Goal: Transaction & Acquisition: Purchase product/service

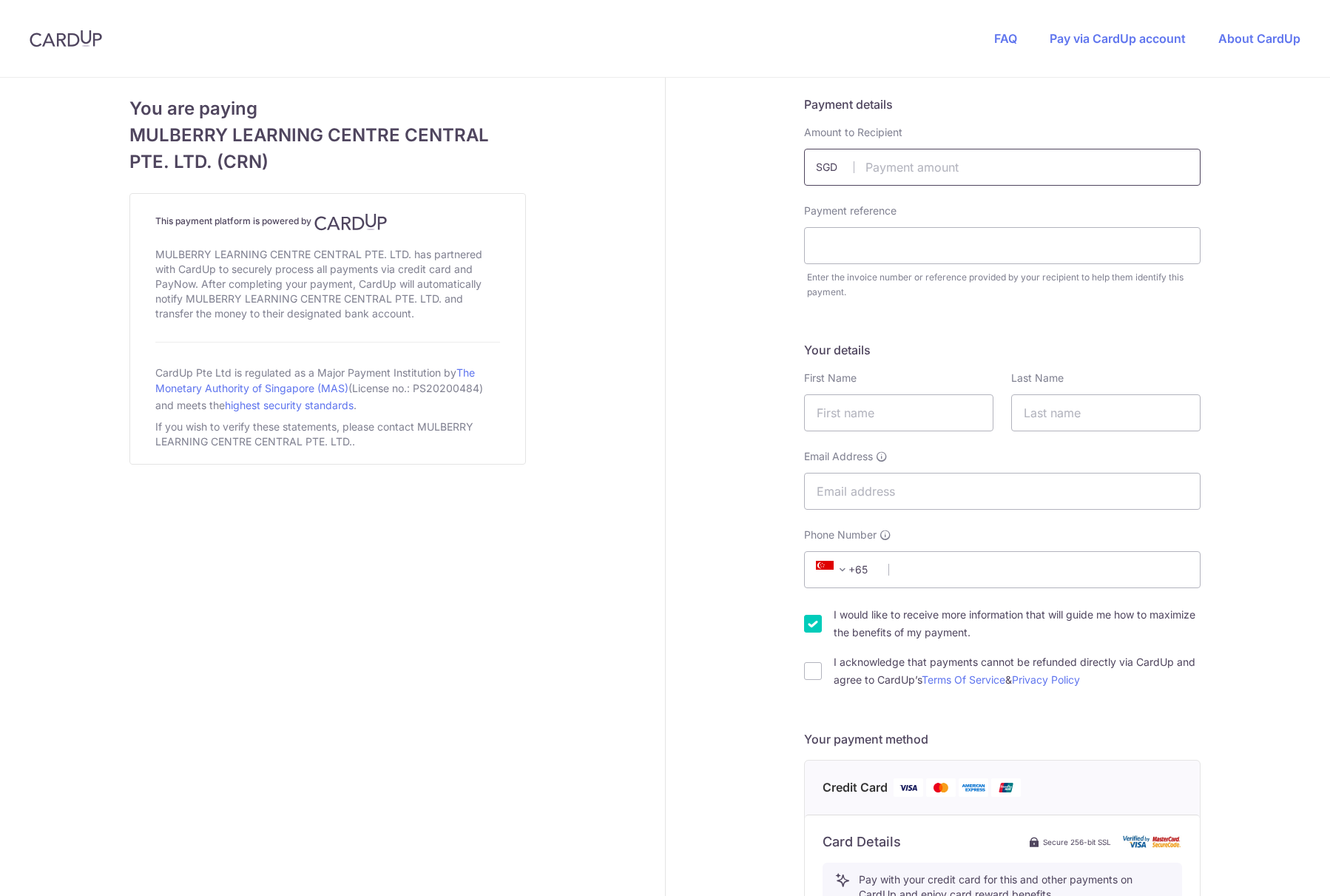
click at [875, 171] on input "text" at bounding box center [1001, 167] width 396 height 37
type input "2234.00"
click at [907, 243] on input "text" at bounding box center [1001, 246] width 396 height 37
paste input "INV010841"
type input "INV010841"
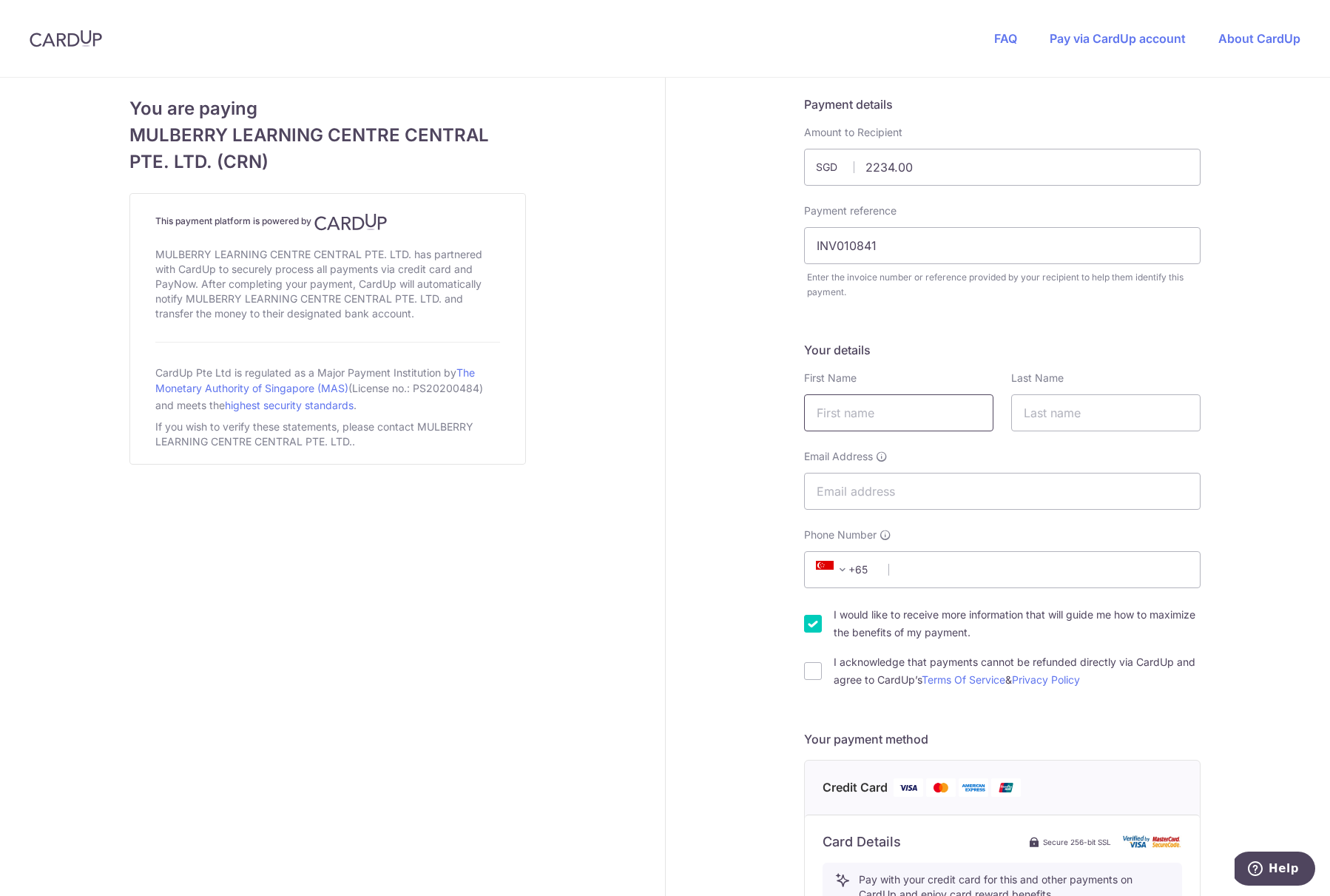
click at [825, 416] on input "text" at bounding box center [898, 413] width 190 height 37
type input "Zhi Hao"
click at [1122, 396] on input "text" at bounding box center [1106, 413] width 190 height 37
type input "Loy"
click at [878, 495] on input "Email Address" at bounding box center [1001, 491] width 396 height 37
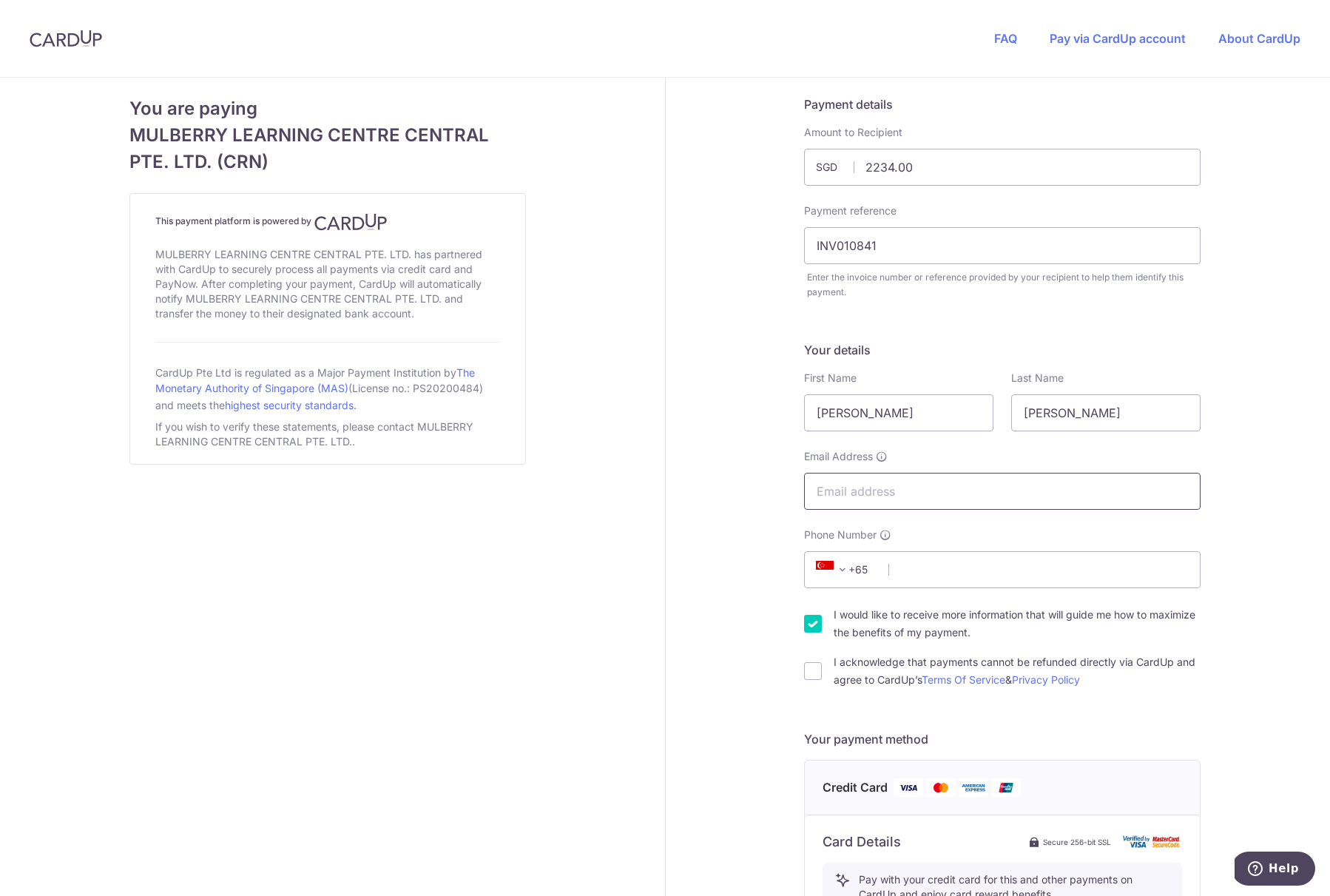
type input "loyzhihao@gmail.com"
click at [935, 590] on div "Your details First Name Zhi Hao Last Name Loy Email Address loyzhihao@gmail.com…" at bounding box center [1001, 514] width 396 height 348
click at [930, 577] on input "Phone Number" at bounding box center [1001, 570] width 396 height 37
type input "96185688"
click at [813, 623] on input "I would like to receive more information that will guide me how to maximize the…" at bounding box center [812, 624] width 18 height 18
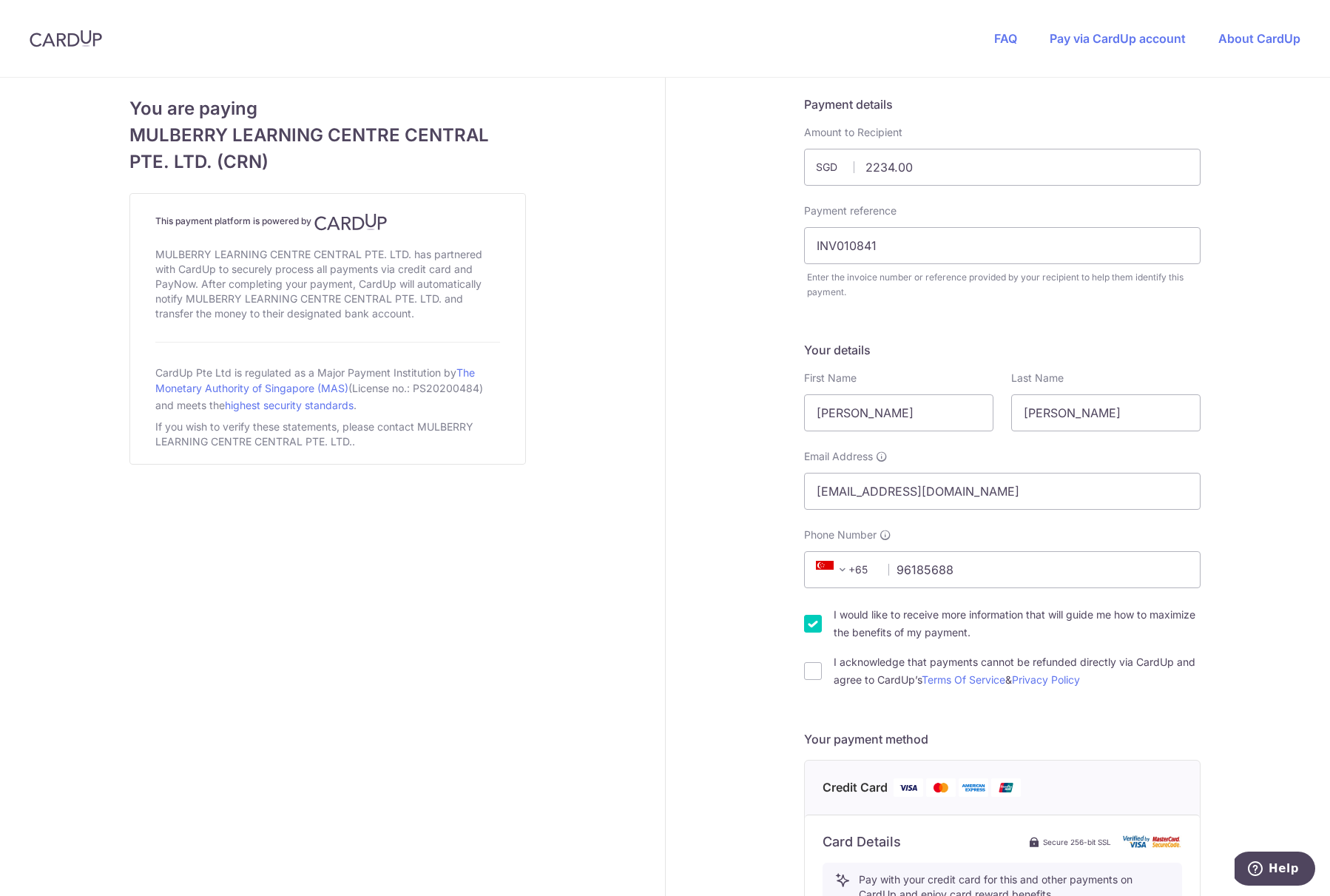
checkbox input "false"
click at [808, 673] on input "I acknowledge that payments cannot be refunded directly via CardUp and agree to…" at bounding box center [812, 671] width 18 height 18
checkbox input "true"
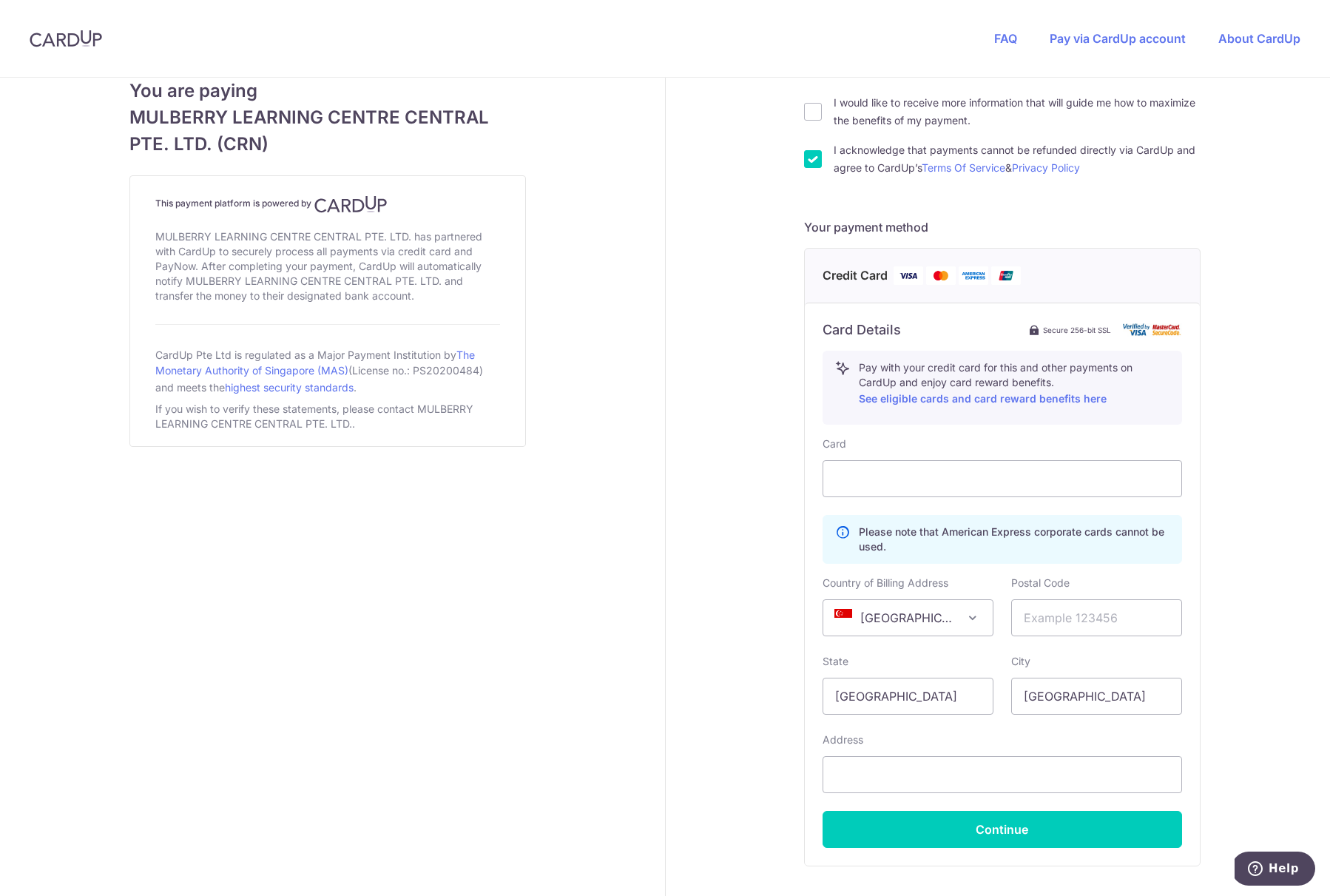
scroll to position [515, 0]
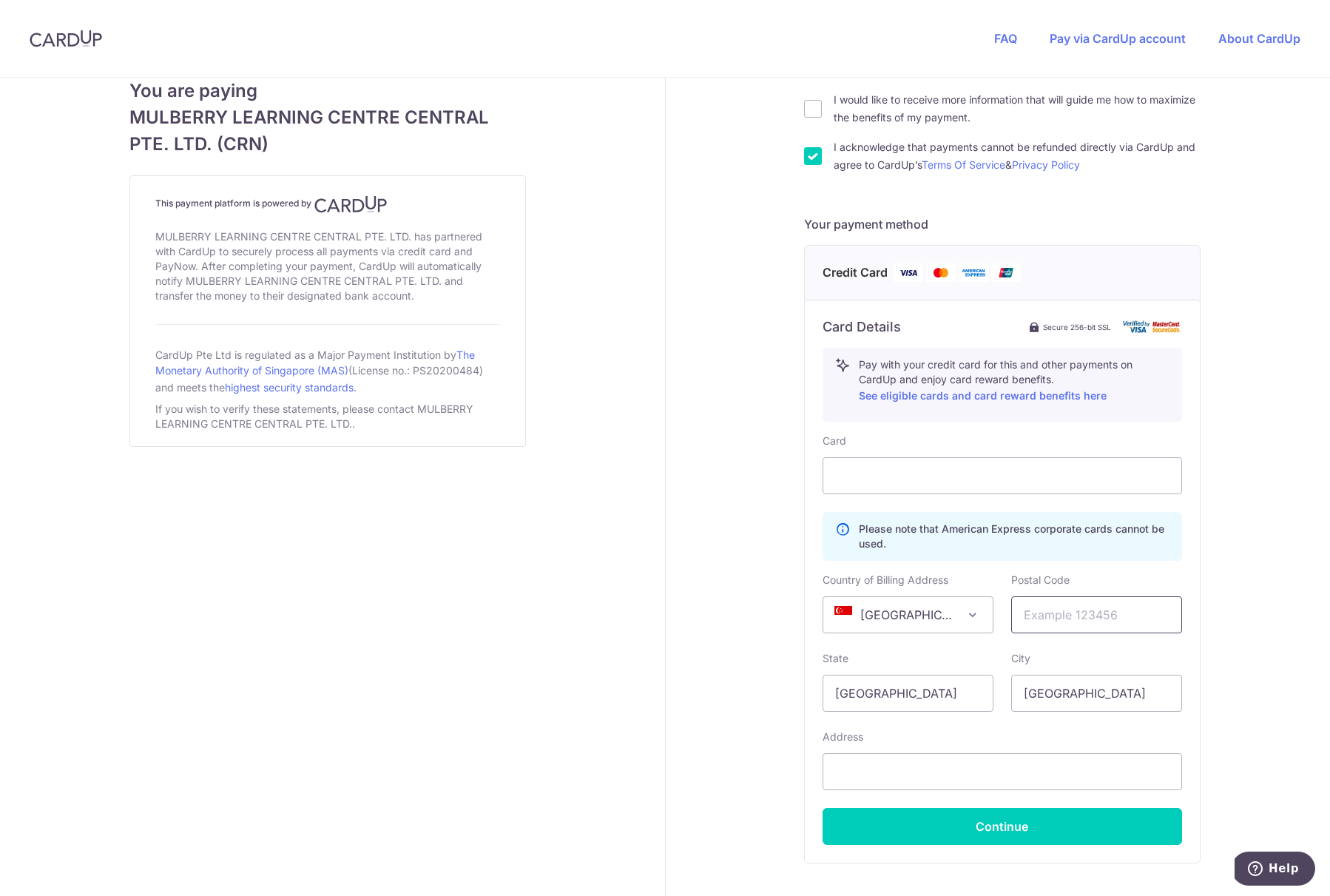
click at [1072, 612] on input "text" at bounding box center [1096, 615] width 171 height 37
type input "309311"
click at [1073, 765] on input "text" at bounding box center [1001, 771] width 359 height 37
type input "15 Evelyn Road, #31-02, Singapore 309311"
click at [704, 714] on div "Payment details Amount to Recipient 2234.00 SGD Payment reference INV010841 Ent…" at bounding box center [1002, 276] width 673 height 1426
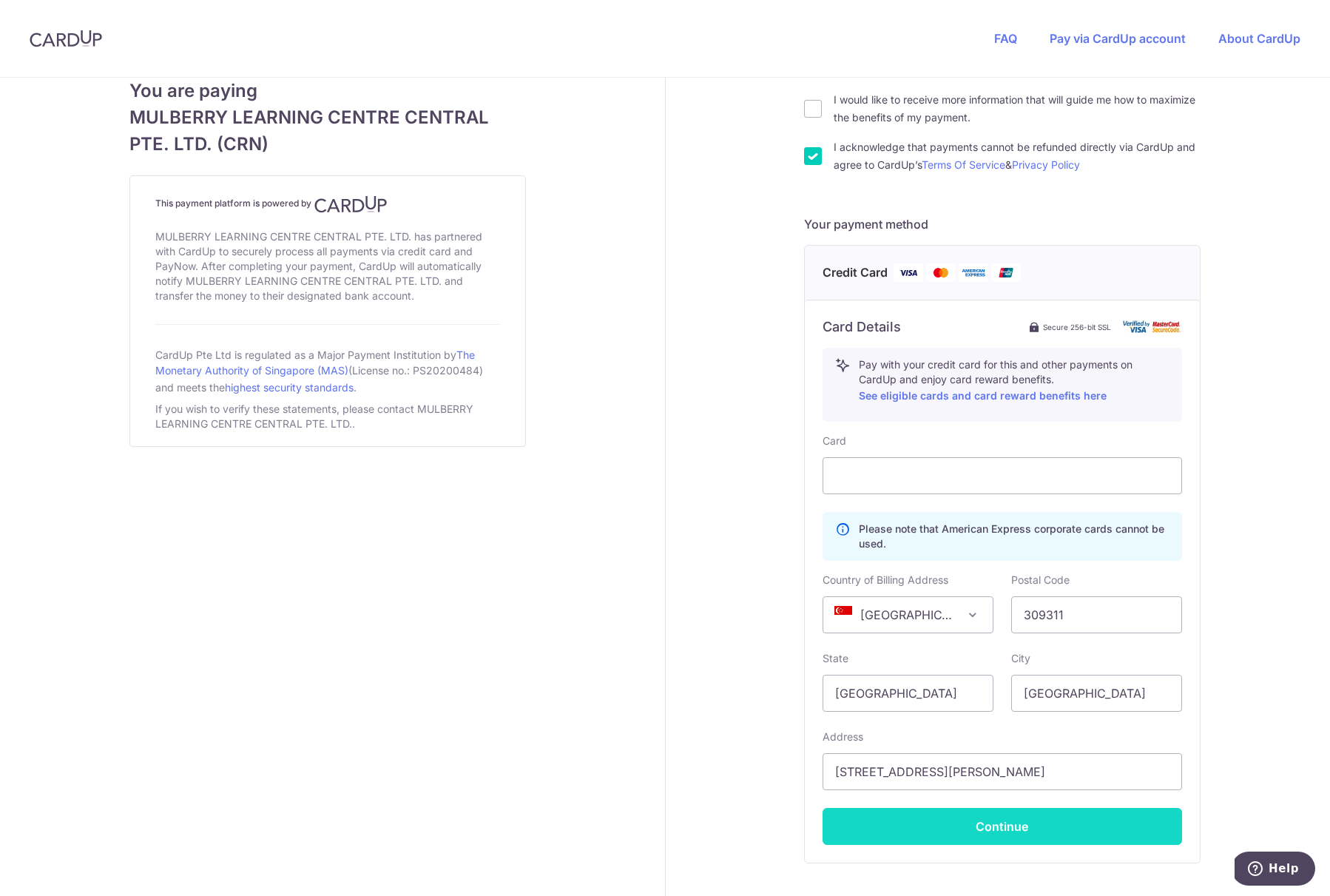
click at [1004, 834] on button "Continue" at bounding box center [1001, 826] width 359 height 37
type input "**** 4908"
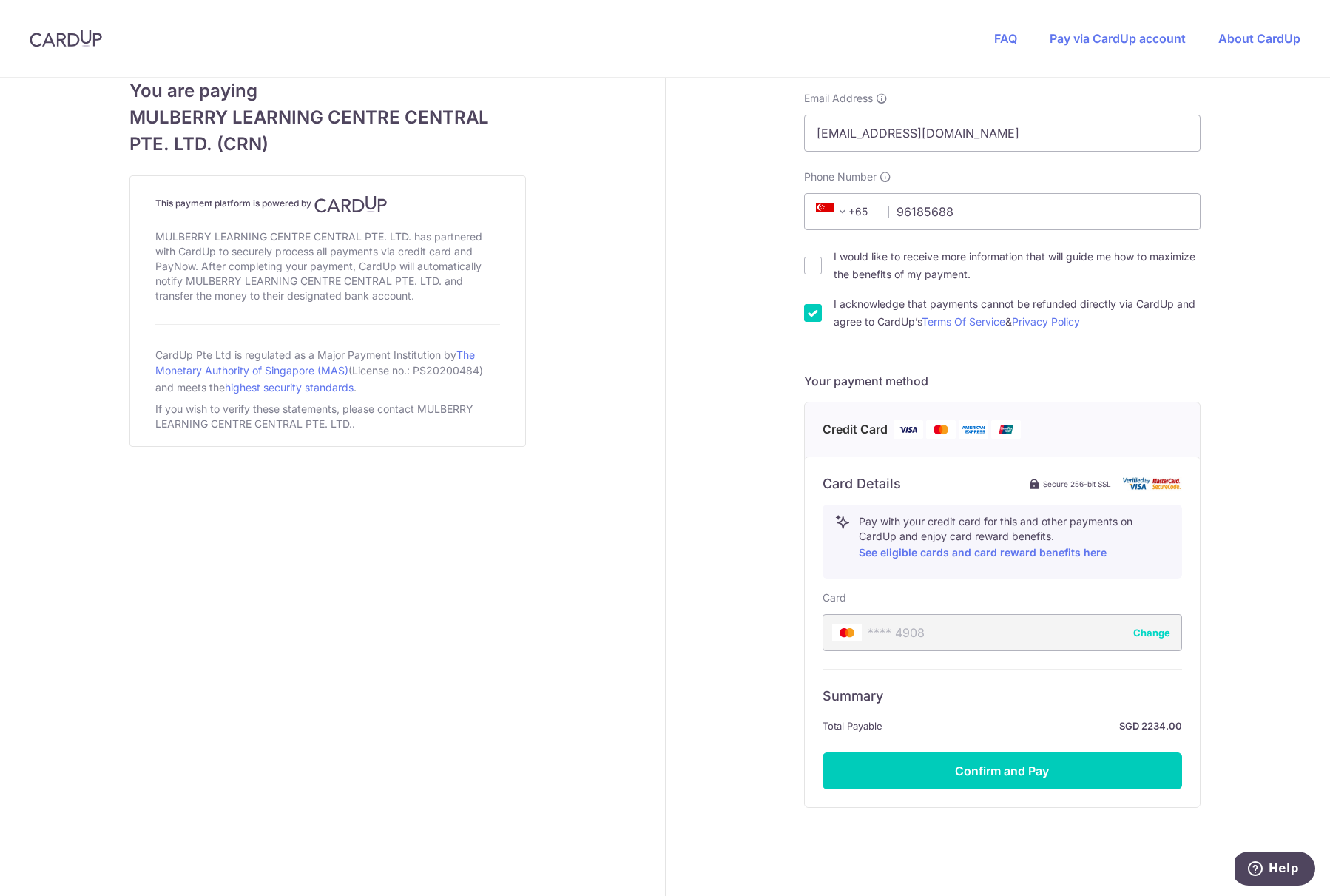
scroll to position [395, 0]
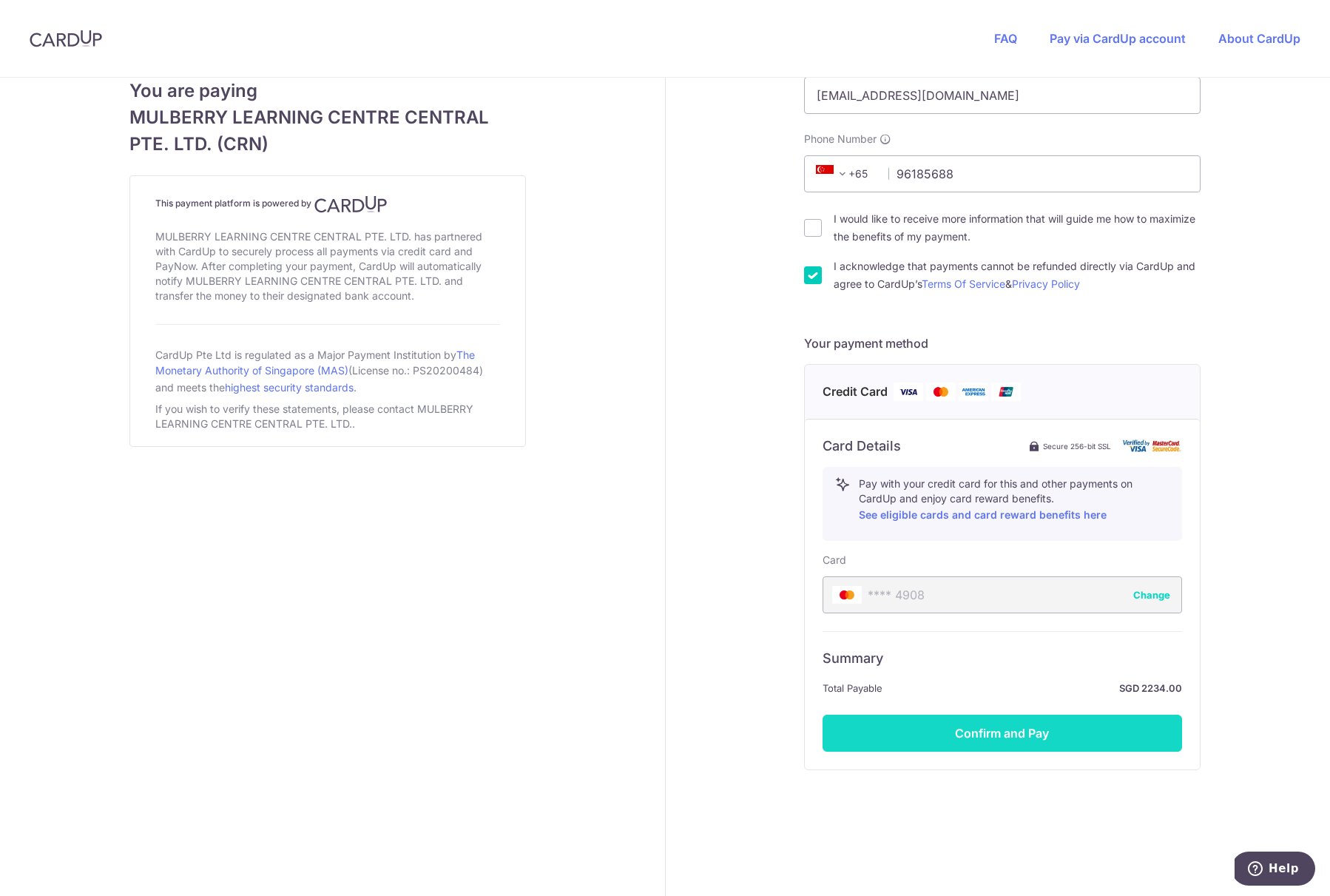
click at [993, 737] on button "Confirm and Pay" at bounding box center [1001, 733] width 359 height 37
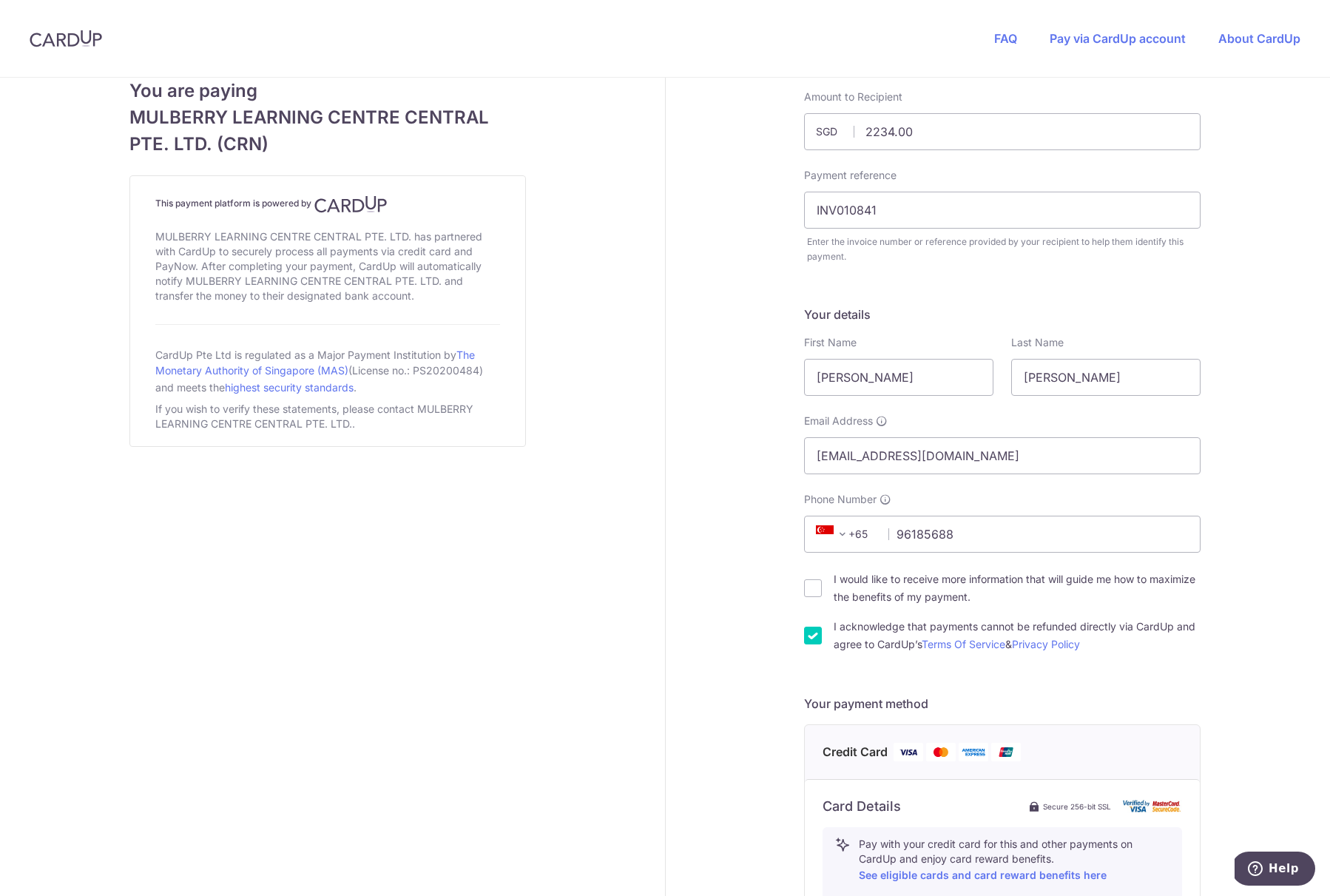
scroll to position [0, 0]
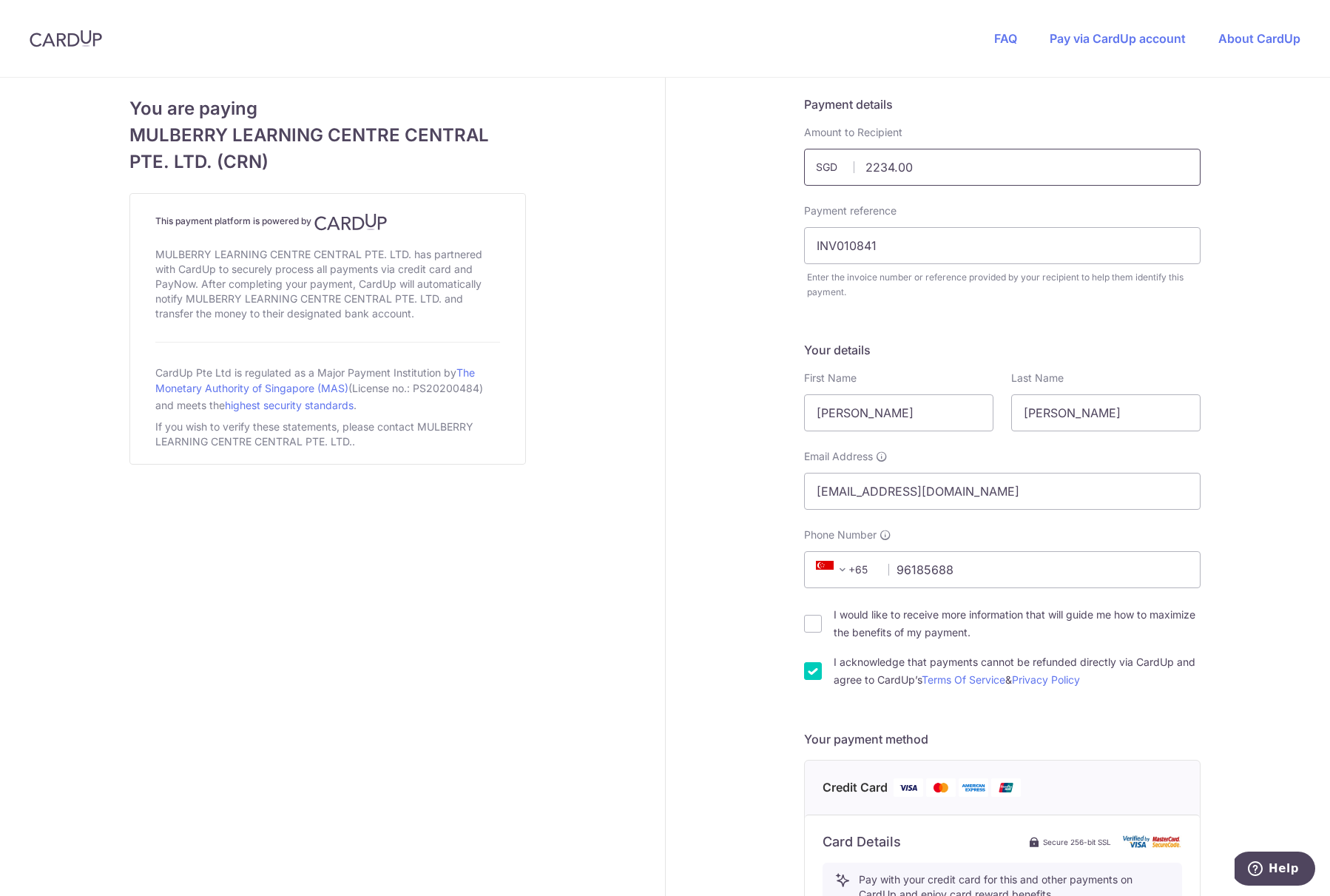
click at [890, 170] on input "2234.00" at bounding box center [1001, 167] width 396 height 37
type input "0.00"
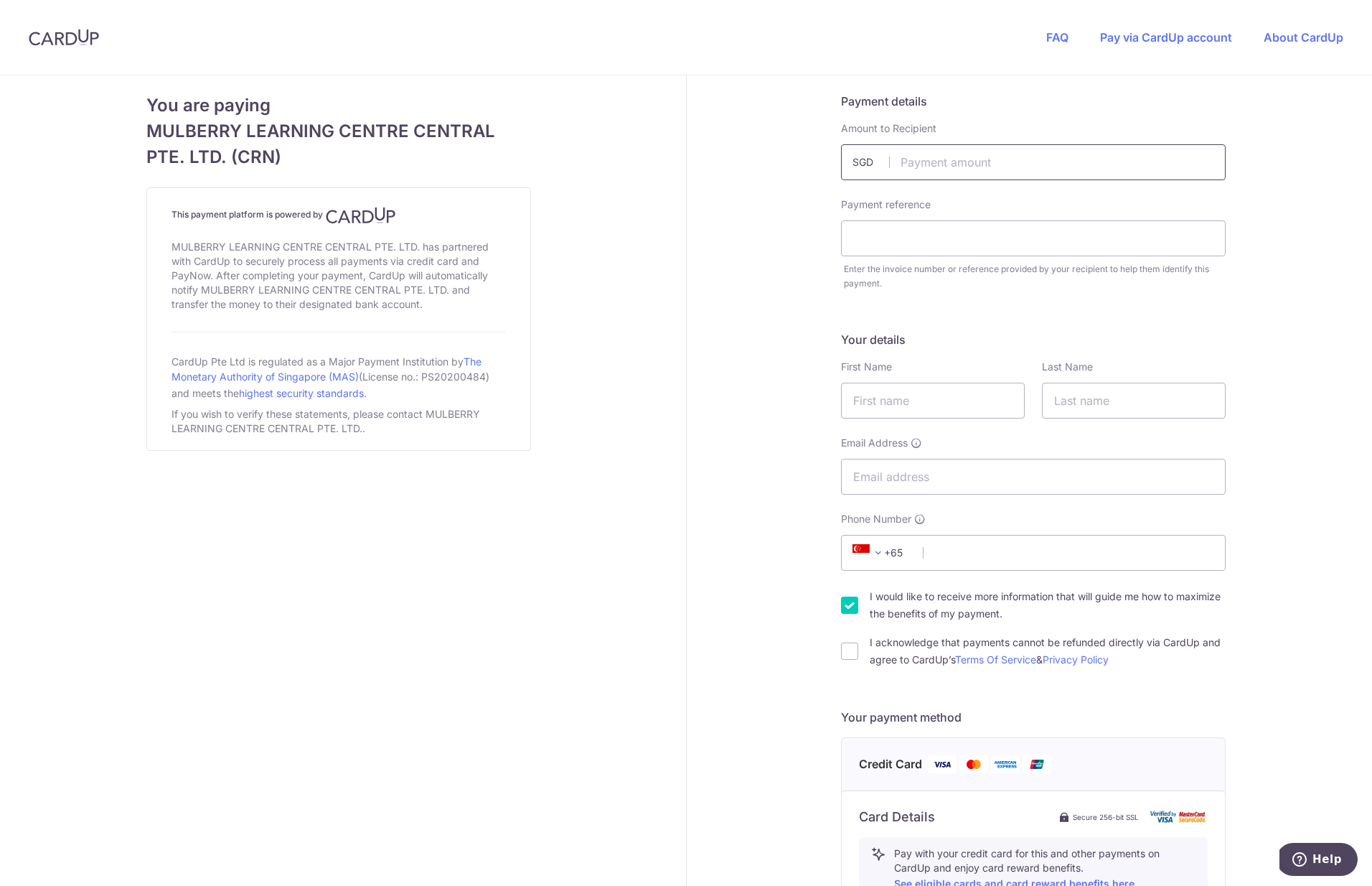
click at [928, 167] on input "text" at bounding box center [1033, 162] width 384 height 36
type input "111.18"
click at [921, 239] on input "text" at bounding box center [1033, 239] width 384 height 36
paste input "INV011041"
type input "INV011041"
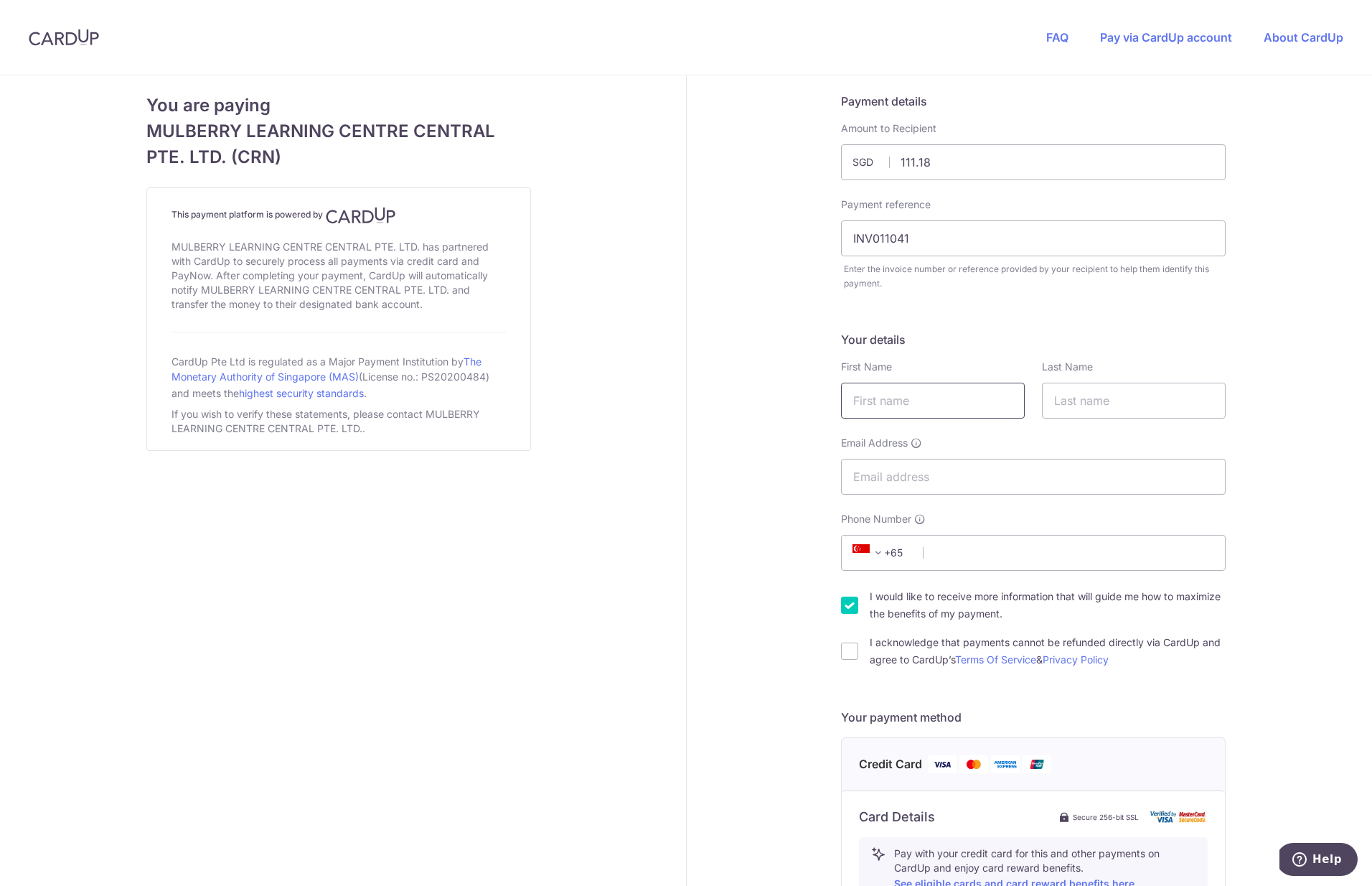
click at [928, 400] on input "text" at bounding box center [933, 401] width 184 height 36
type input "Zhi Hao"
click at [1137, 389] on input "text" at bounding box center [1133, 401] width 184 height 36
type input "Loy"
click at [968, 473] on input "Email Address" at bounding box center [1033, 477] width 384 height 36
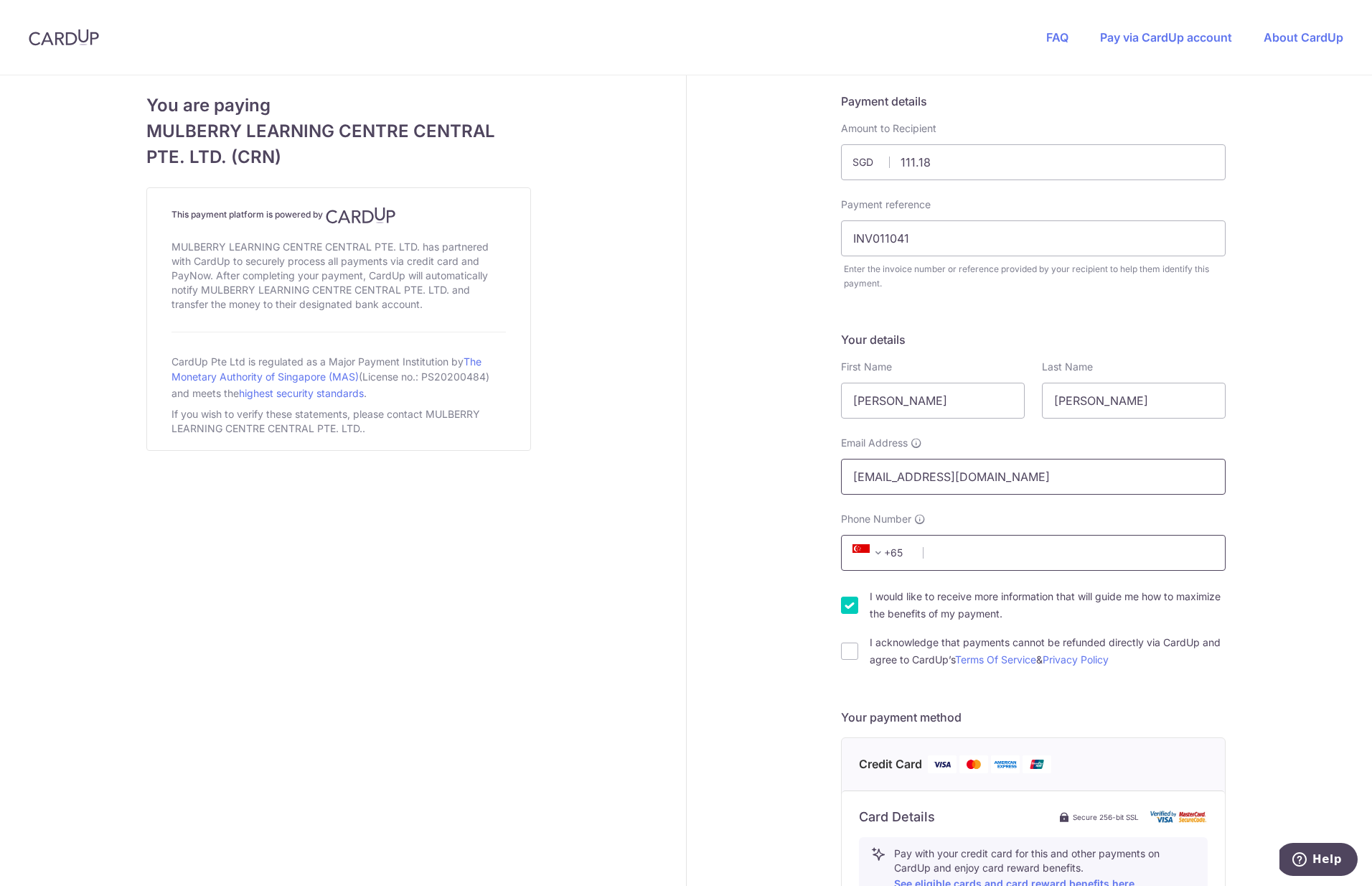
type input "loyzhihao@gmail.com"
click at [1010, 564] on input "Phone Number" at bounding box center [1033, 553] width 384 height 36
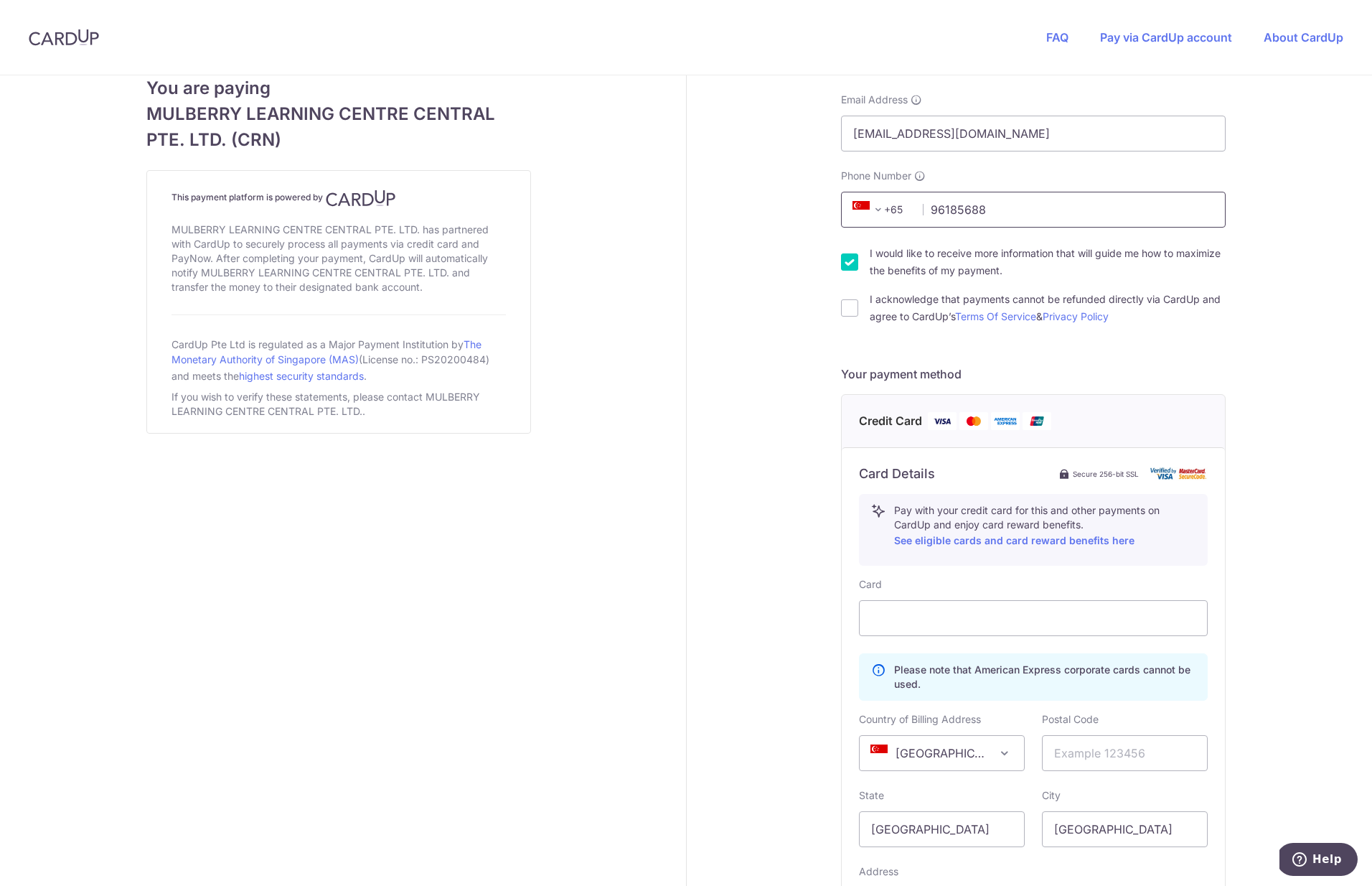
scroll to position [342, 0]
type input "96185688"
click at [852, 269] on input "I would like to receive more information that will guide me how to maximize the…" at bounding box center [850, 263] width 17 height 17
checkbox input "false"
click at [852, 303] on input "I acknowledge that payments cannot be refunded directly via CardUp and agree to…" at bounding box center [850, 309] width 17 height 17
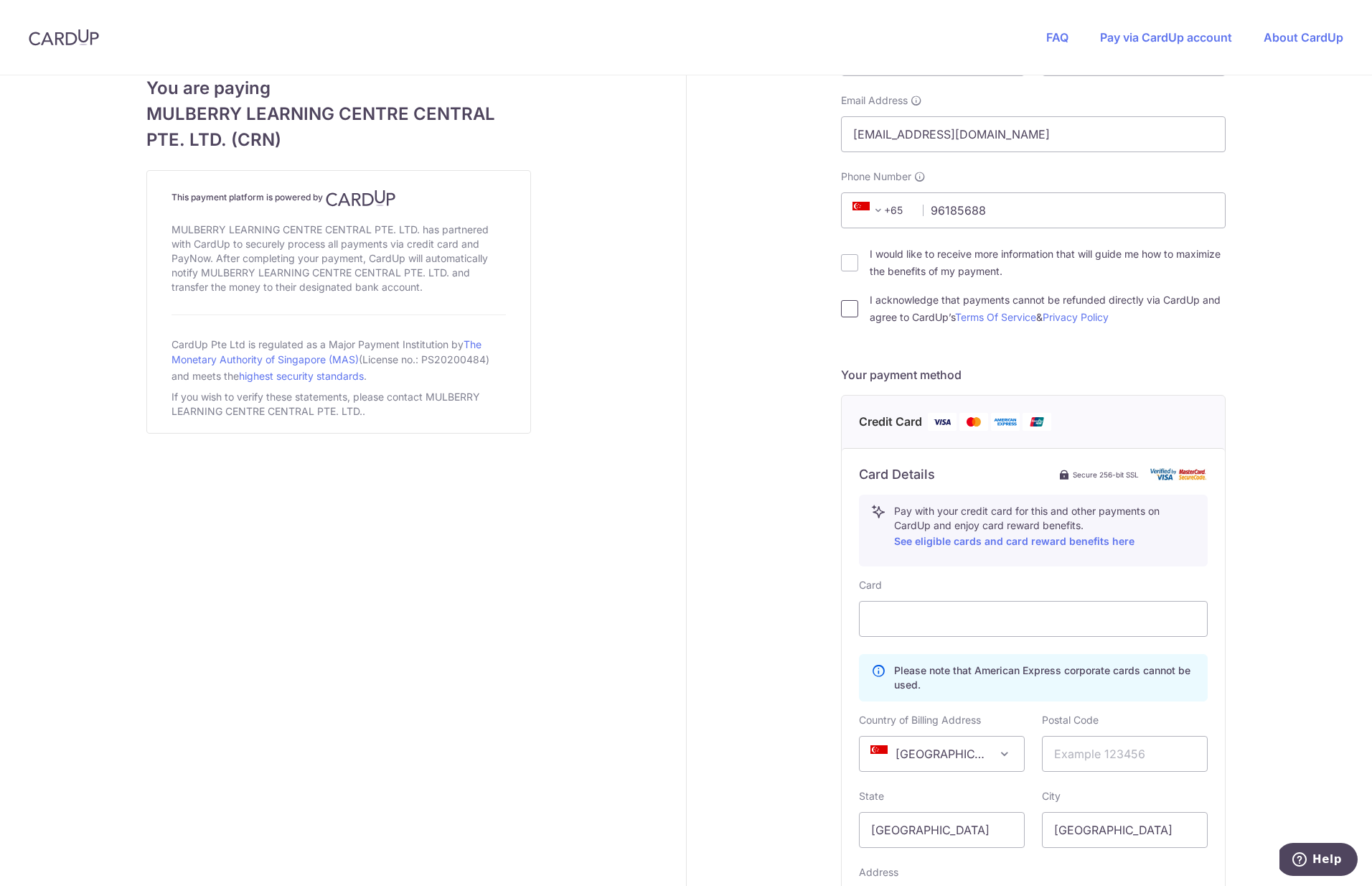
checkbox input "true"
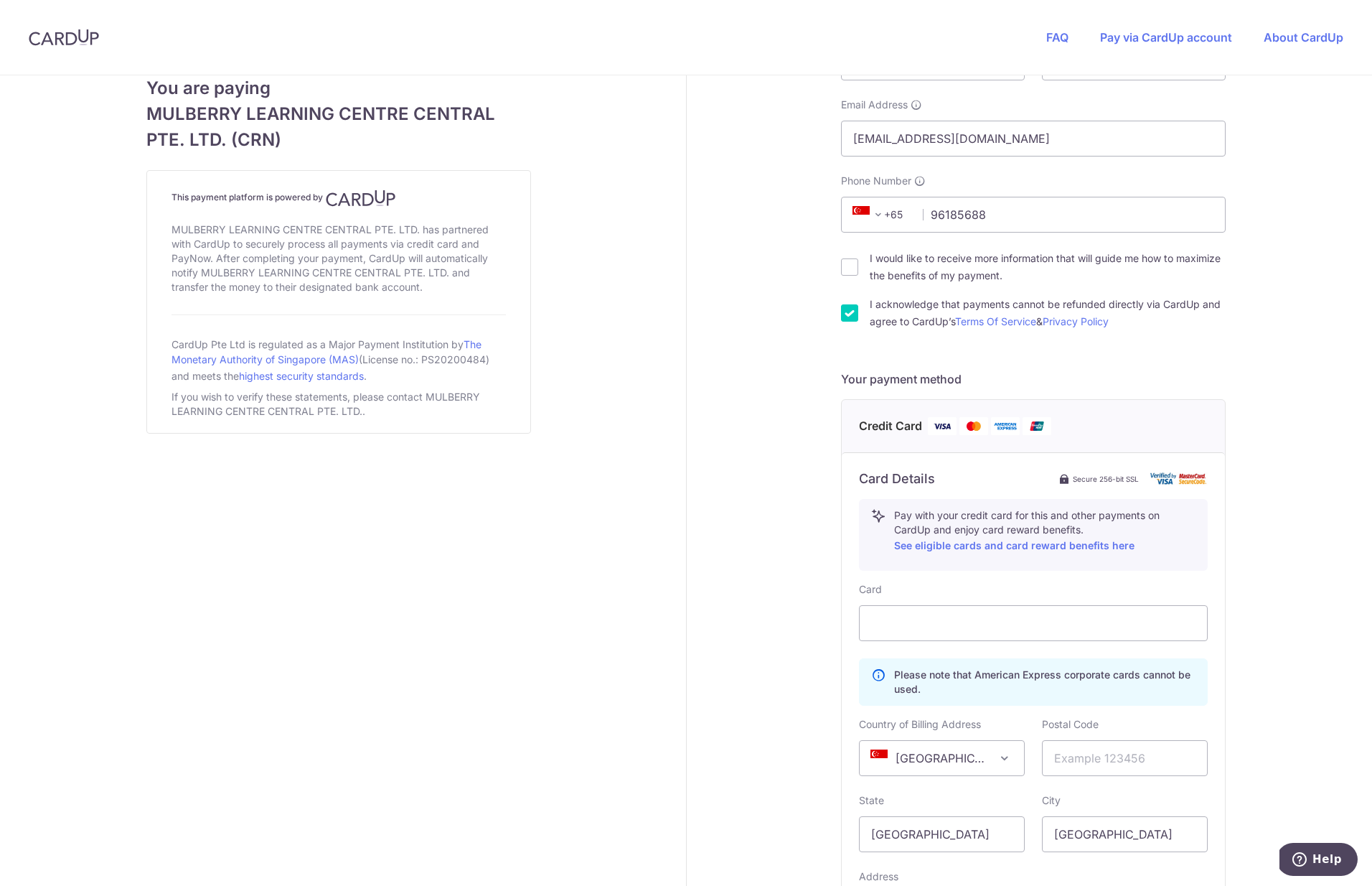
scroll to position [557, 0]
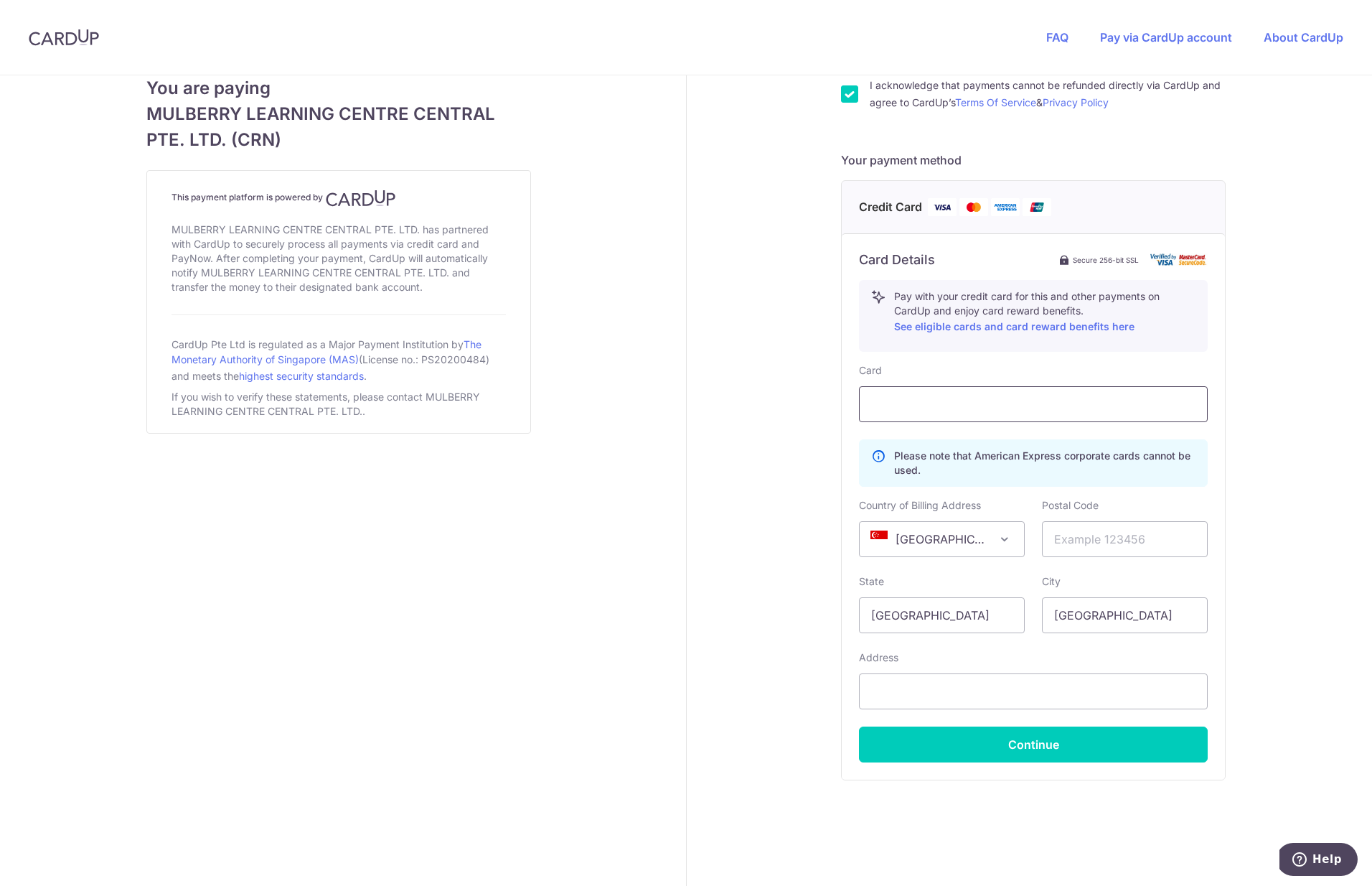
click at [921, 394] on div at bounding box center [1033, 404] width 348 height 36
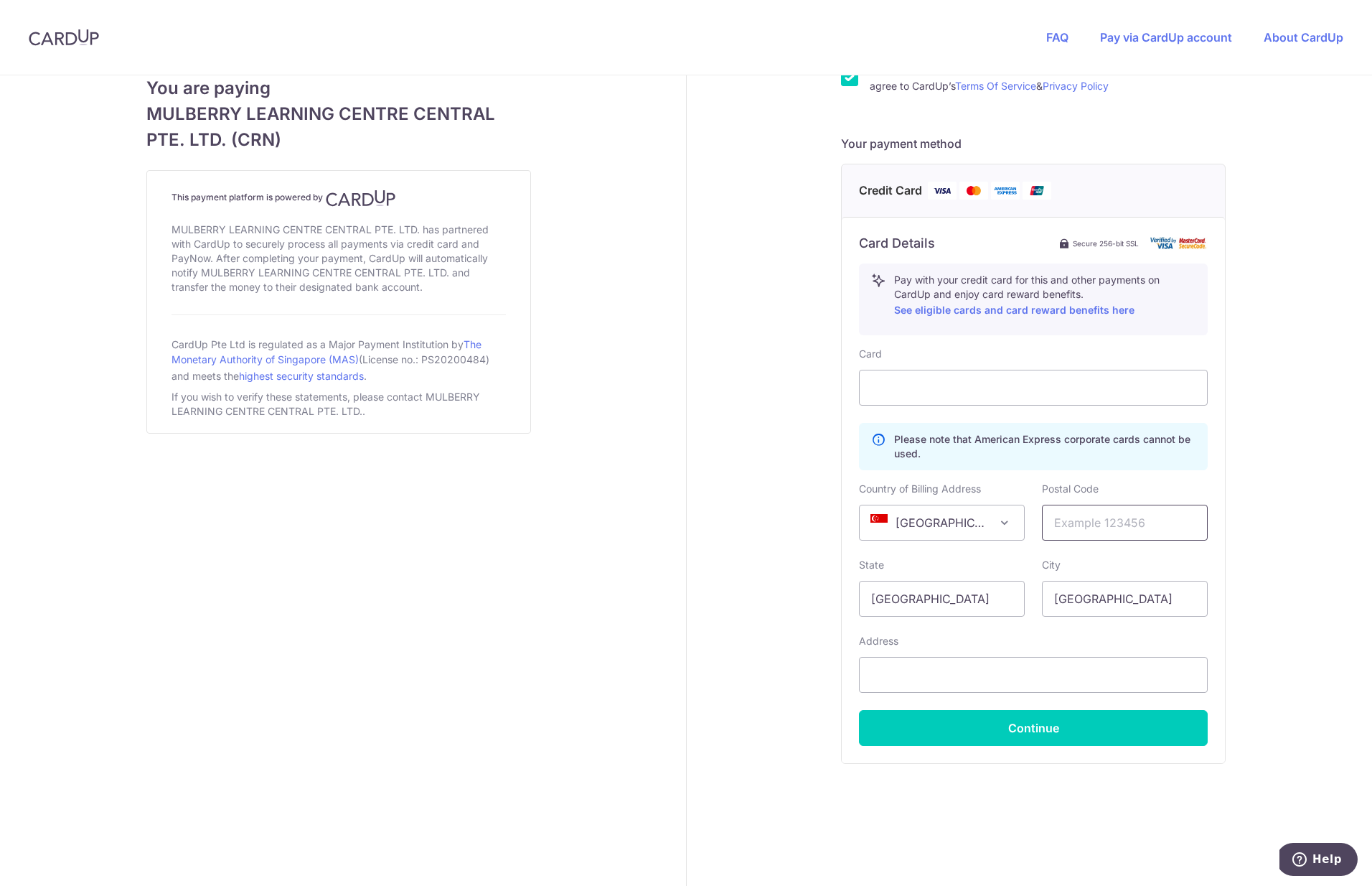
click at [1063, 517] on input "text" at bounding box center [1124, 523] width 166 height 36
type input "309311"
click at [935, 671] on input "text" at bounding box center [1033, 675] width 348 height 36
type input "15 Evelyn Road, #31-02, Singapore 309311"
click at [963, 742] on button "Continue" at bounding box center [1033, 728] width 348 height 36
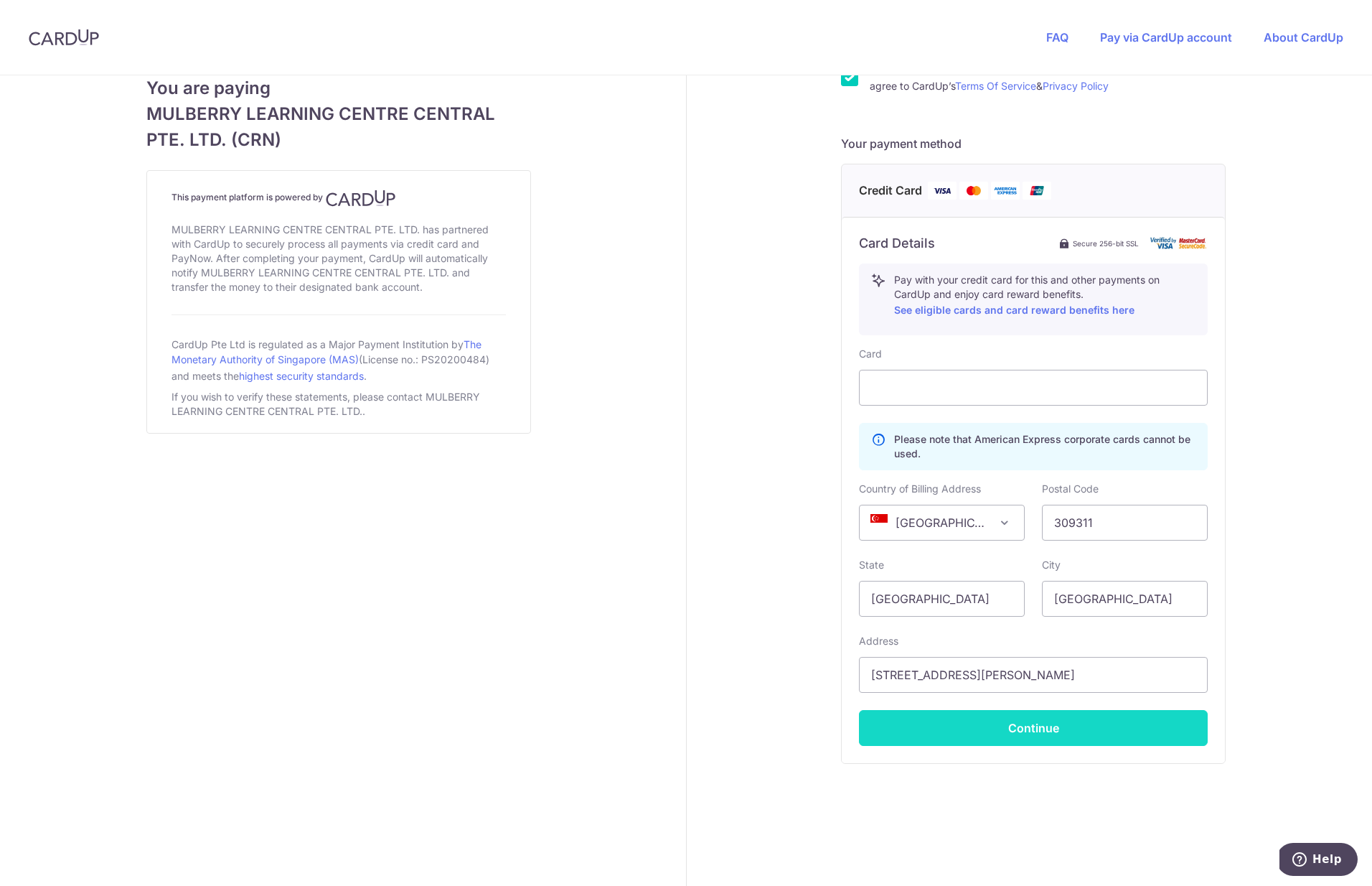
type input "**** 4908"
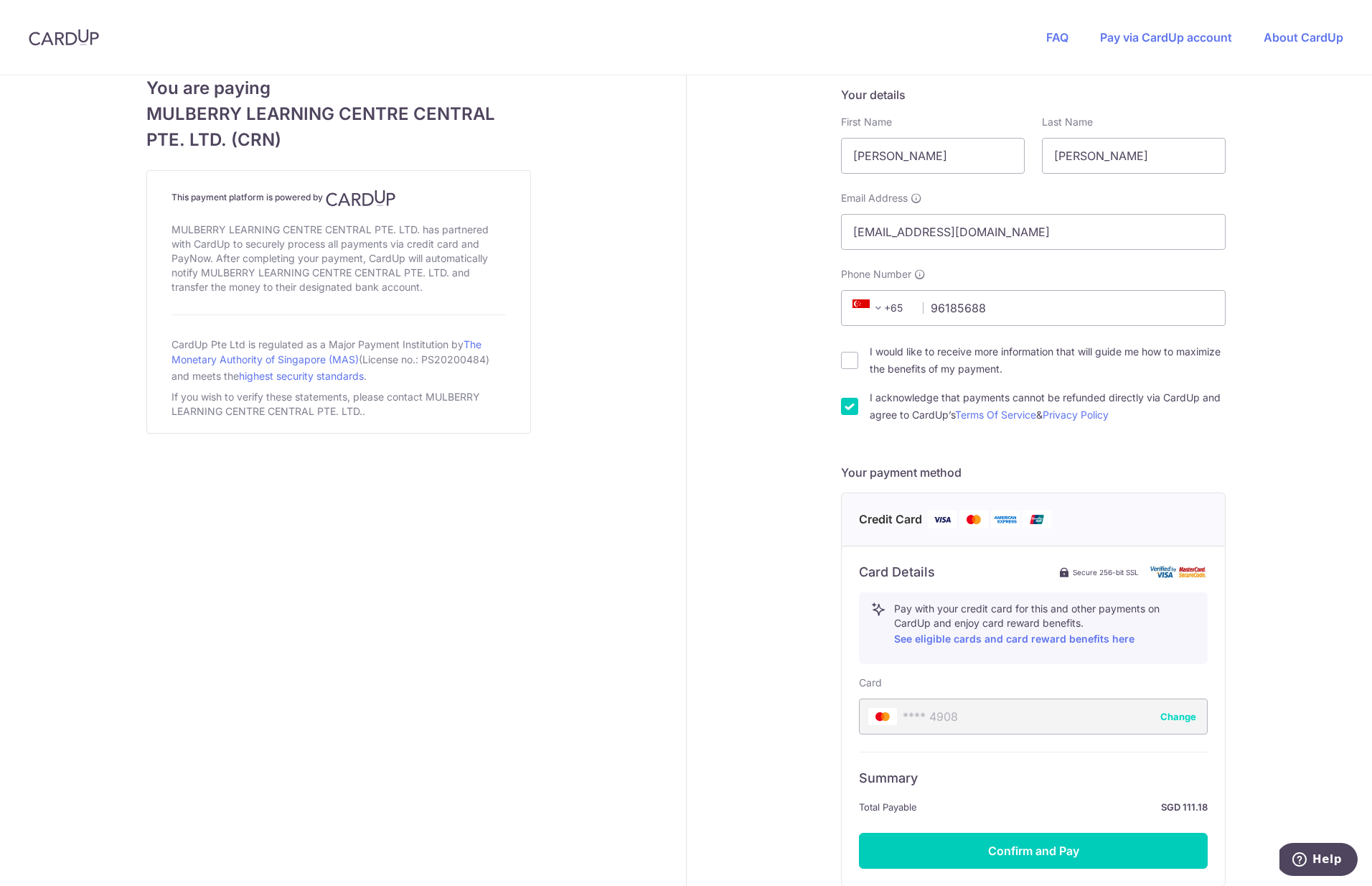
scroll to position [367, 0]
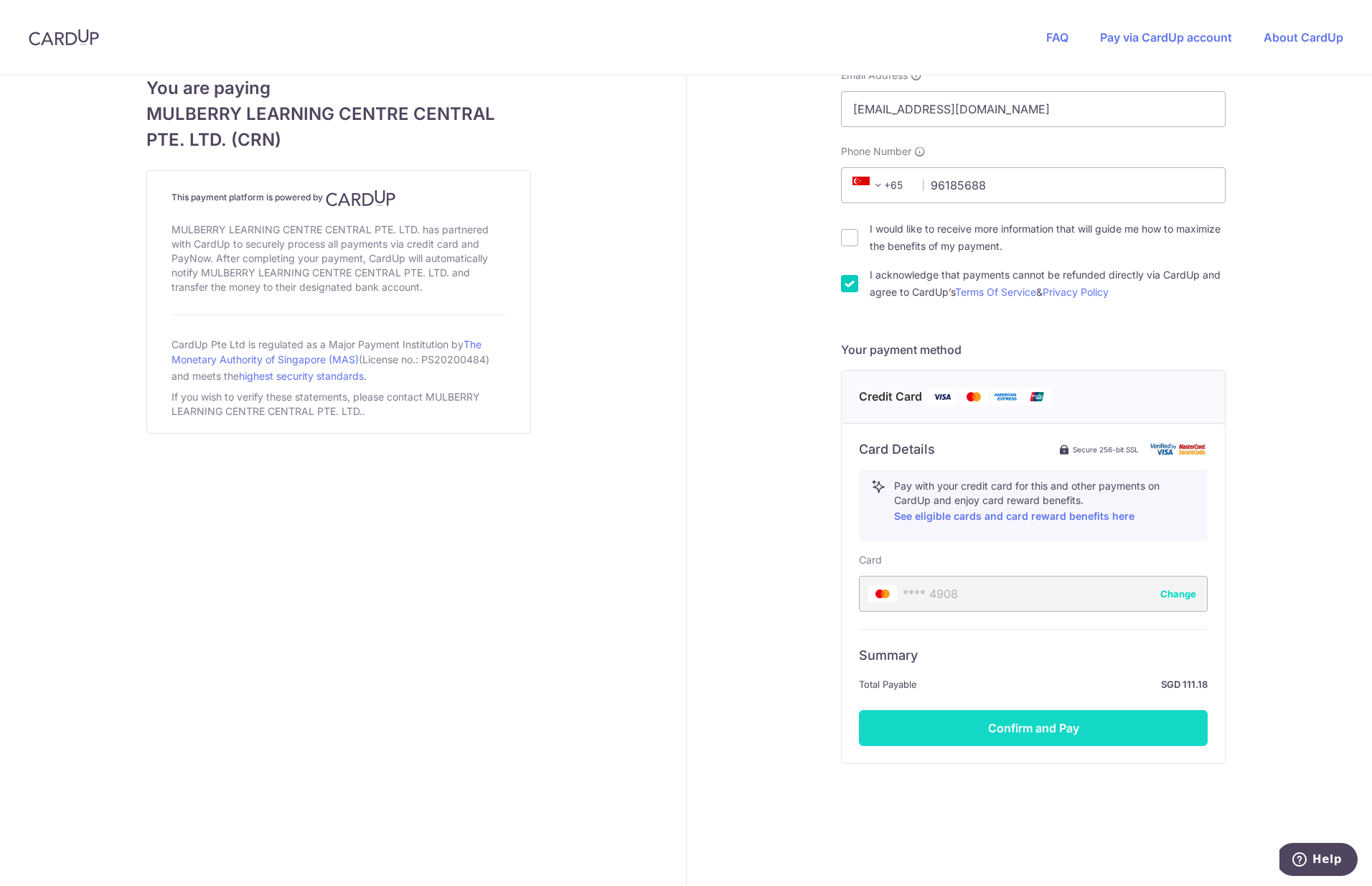
click at [963, 721] on button "Confirm and Pay" at bounding box center [1033, 728] width 348 height 36
